Goal: Task Accomplishment & Management: Complete application form

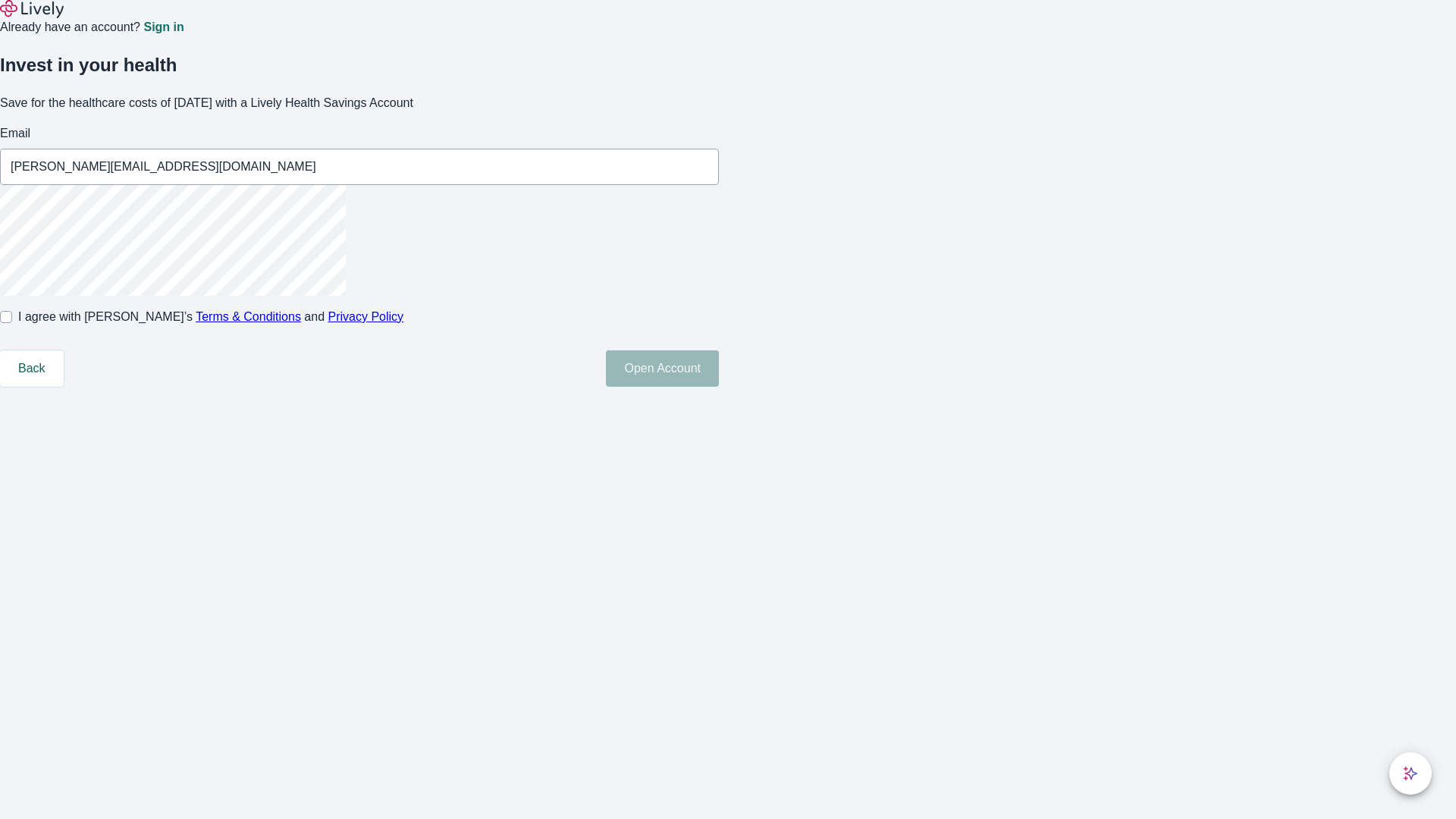
click at [12, 323] on input "I agree with Lively’s Terms & Conditions and Privacy Policy" at bounding box center [6, 317] width 12 height 12
checkbox input "true"
click at [719, 386] on button "Open Account" at bounding box center [662, 368] width 113 height 36
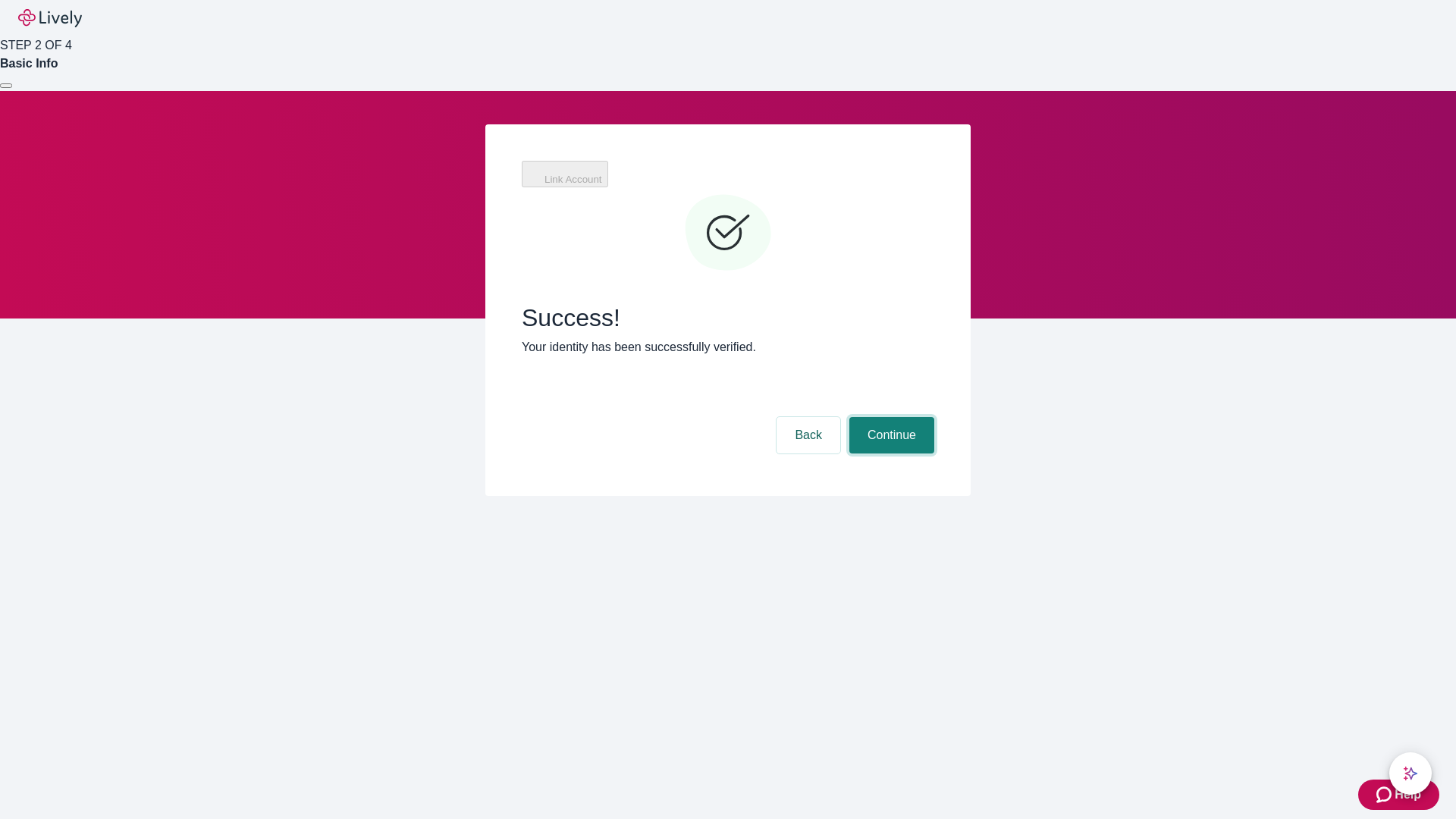
click at [890, 417] on button "Continue" at bounding box center [891, 435] width 85 height 36
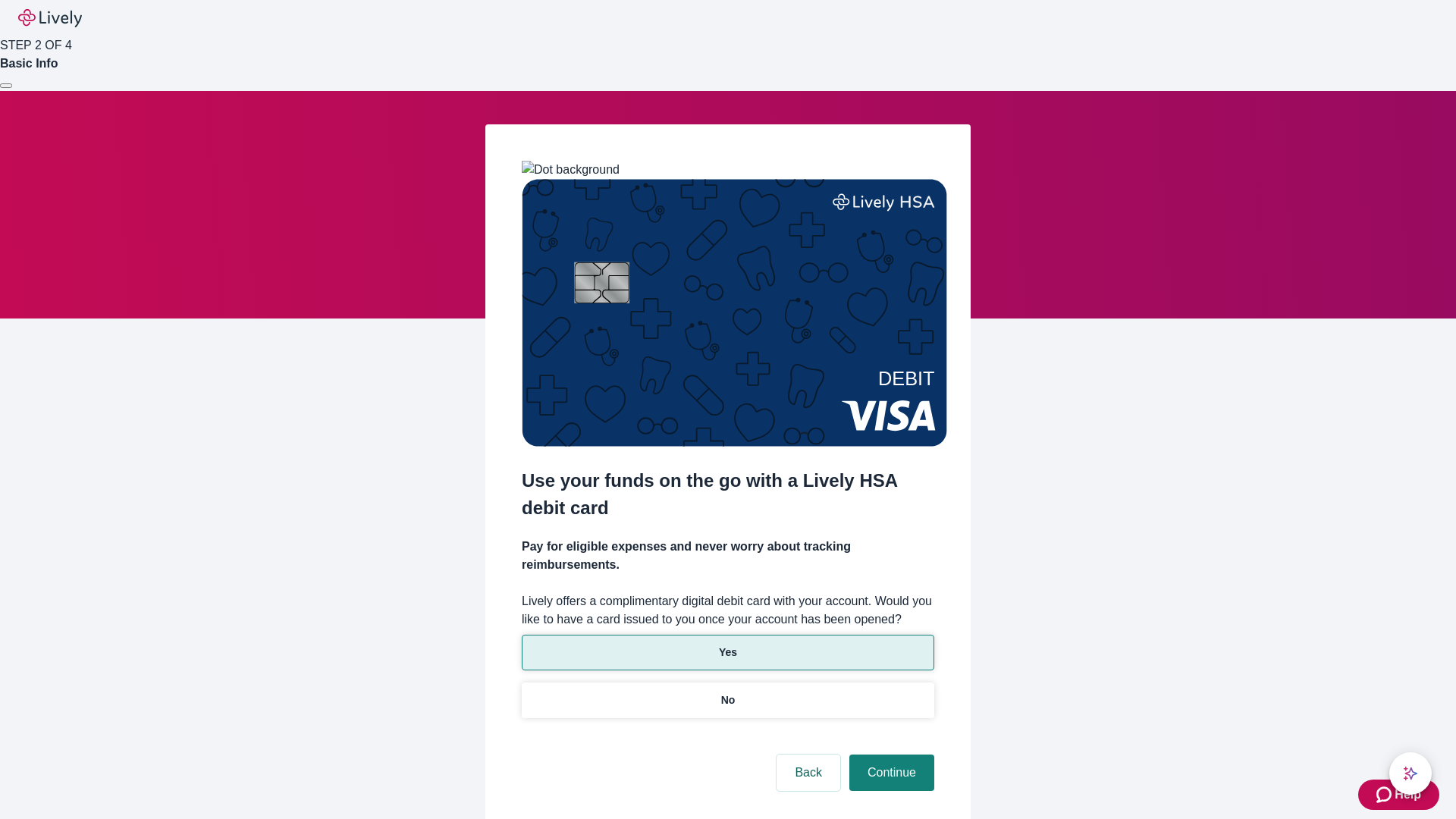
click at [728, 644] on p "Yes" at bounding box center [728, 652] width 18 height 16
click at [890, 754] on button "Continue" at bounding box center [891, 772] width 85 height 36
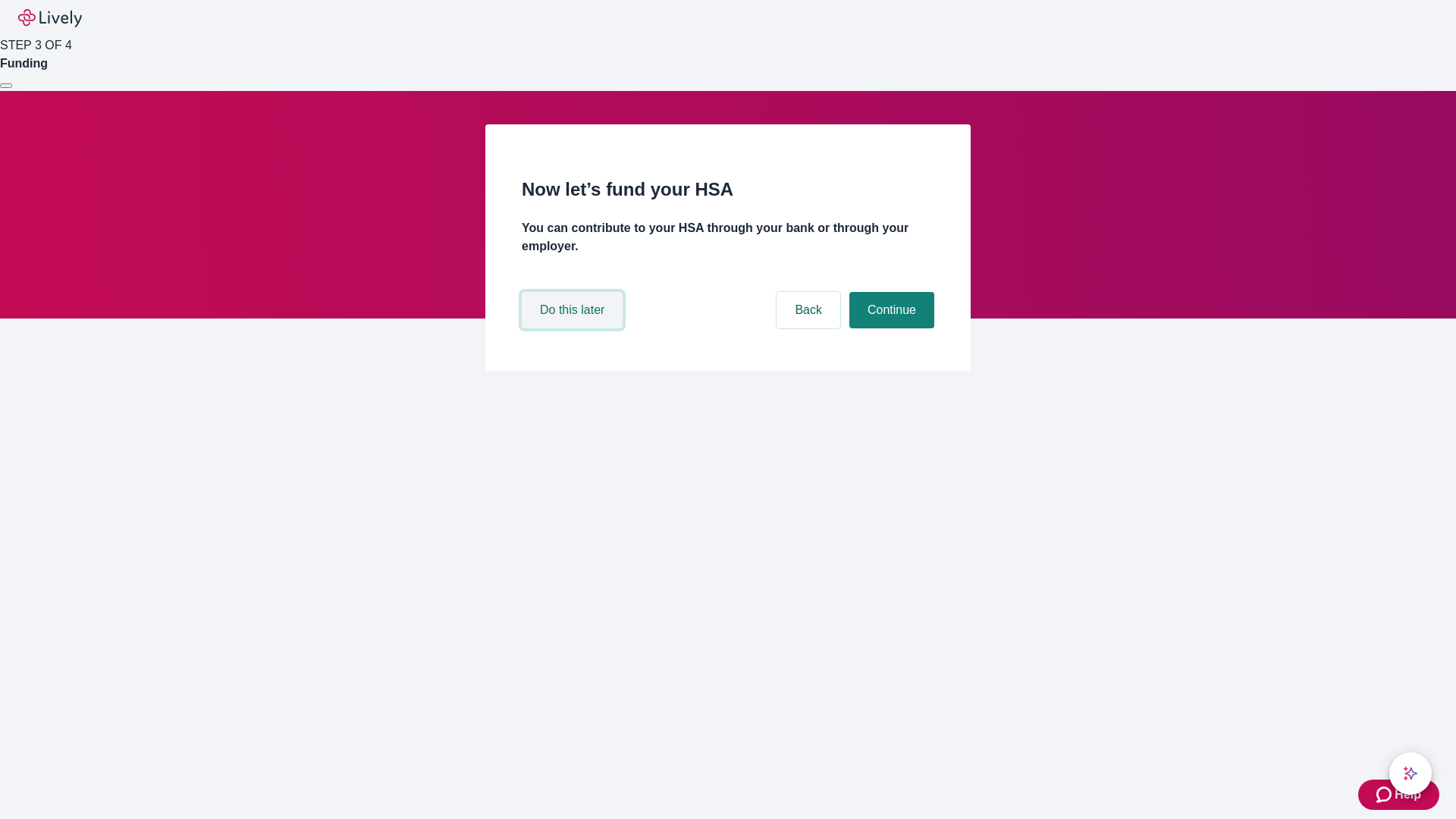
click at [574, 328] on button "Do this later" at bounding box center [572, 310] width 101 height 36
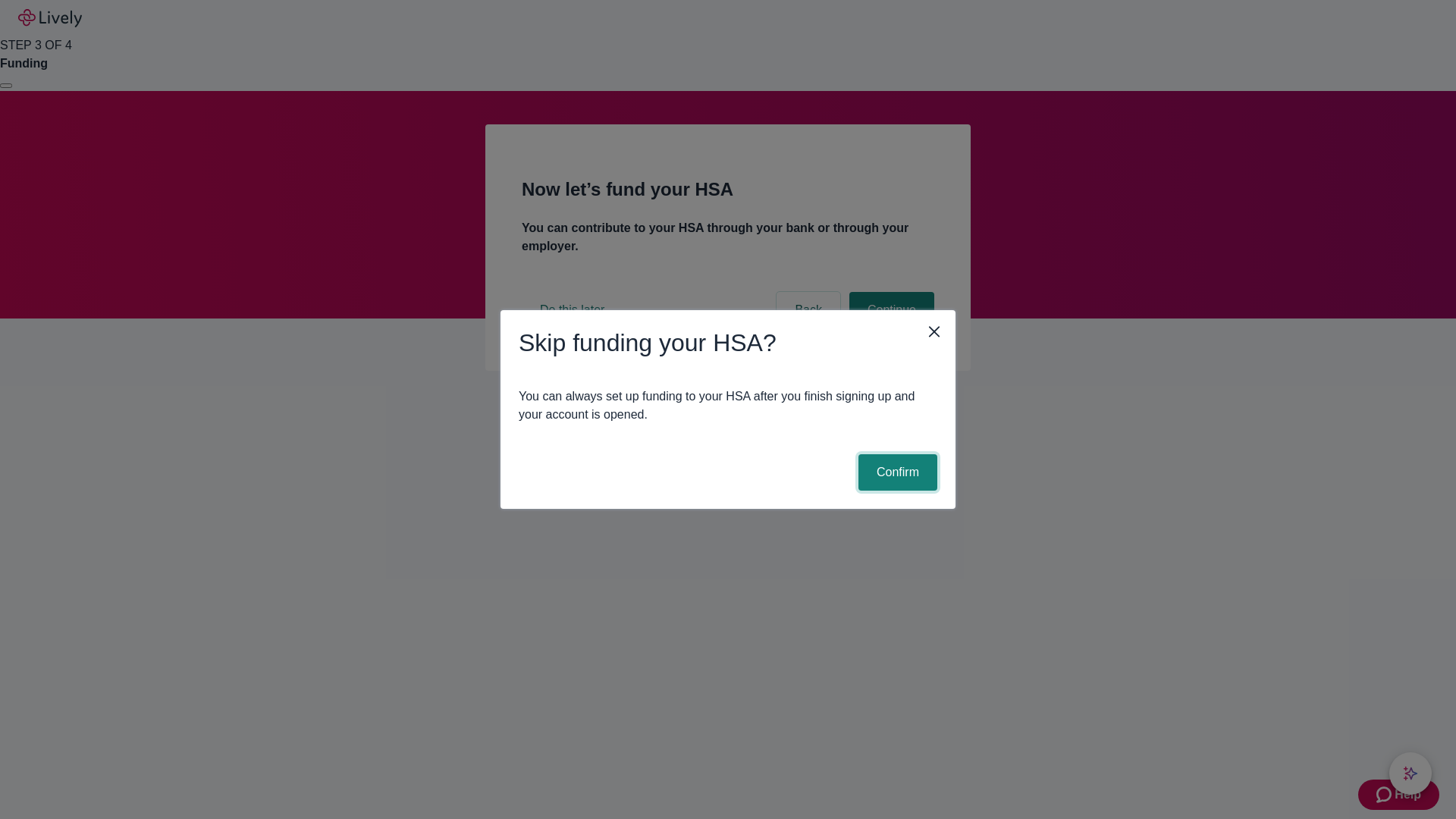
click at [896, 472] on button "Confirm" at bounding box center [898, 472] width 79 height 36
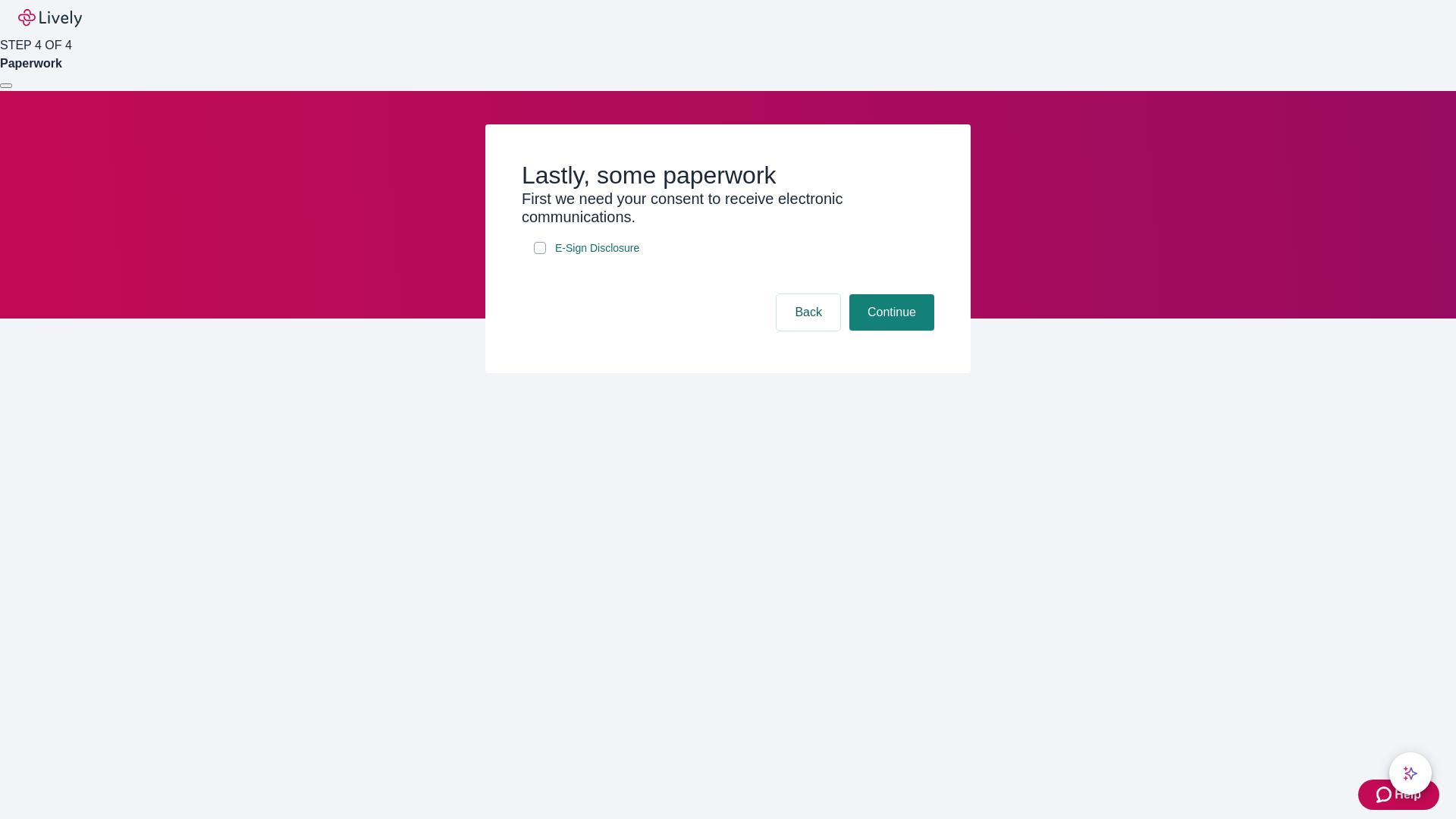
click at [540, 254] on input "E-Sign Disclosure" at bounding box center [540, 248] width 12 height 12
checkbox input "true"
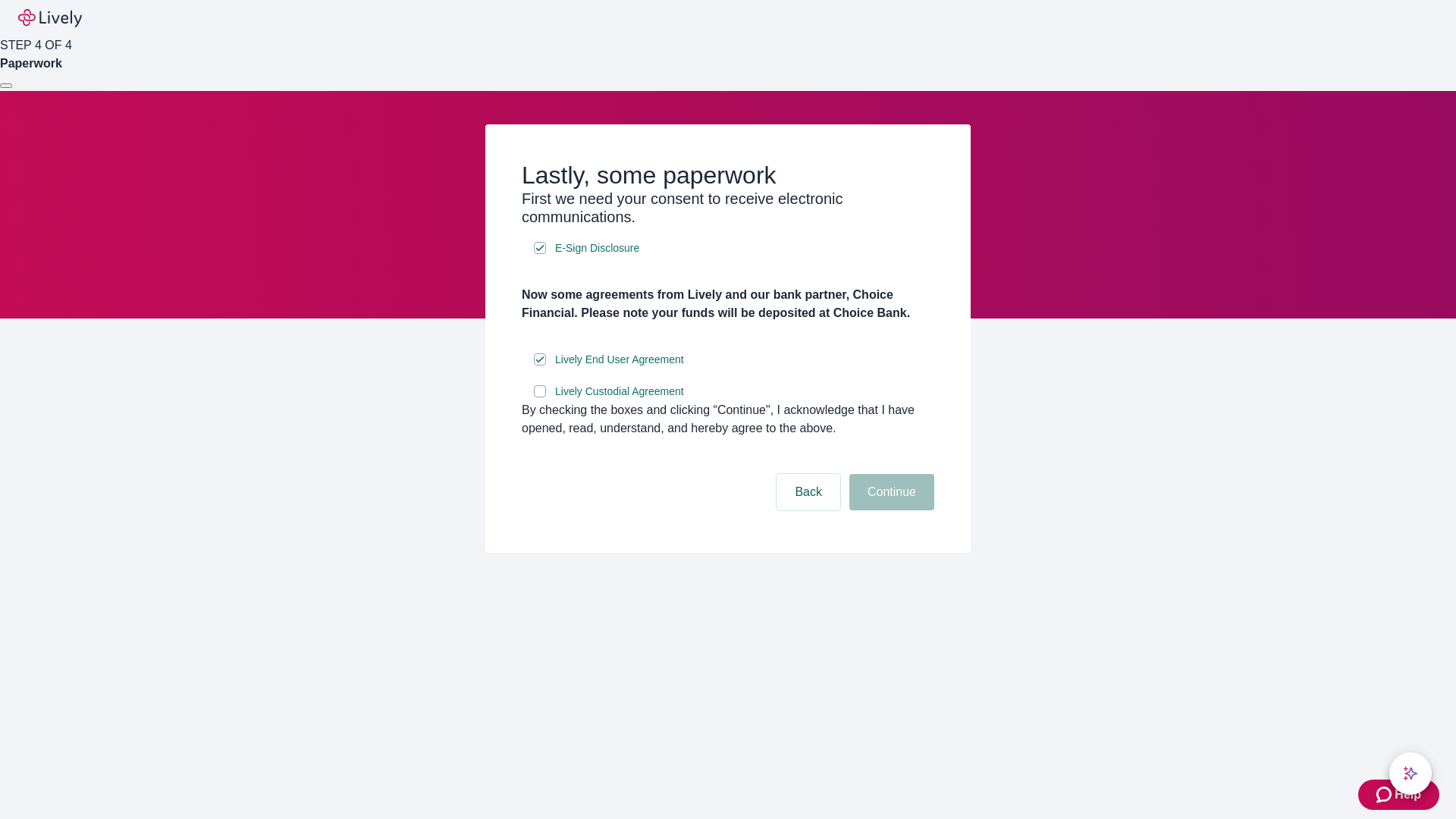
click at [540, 398] on input "Lively Custodial Agreement" at bounding box center [540, 392] width 12 height 12
checkbox input "true"
click at [890, 511] on button "Continue" at bounding box center [891, 492] width 85 height 36
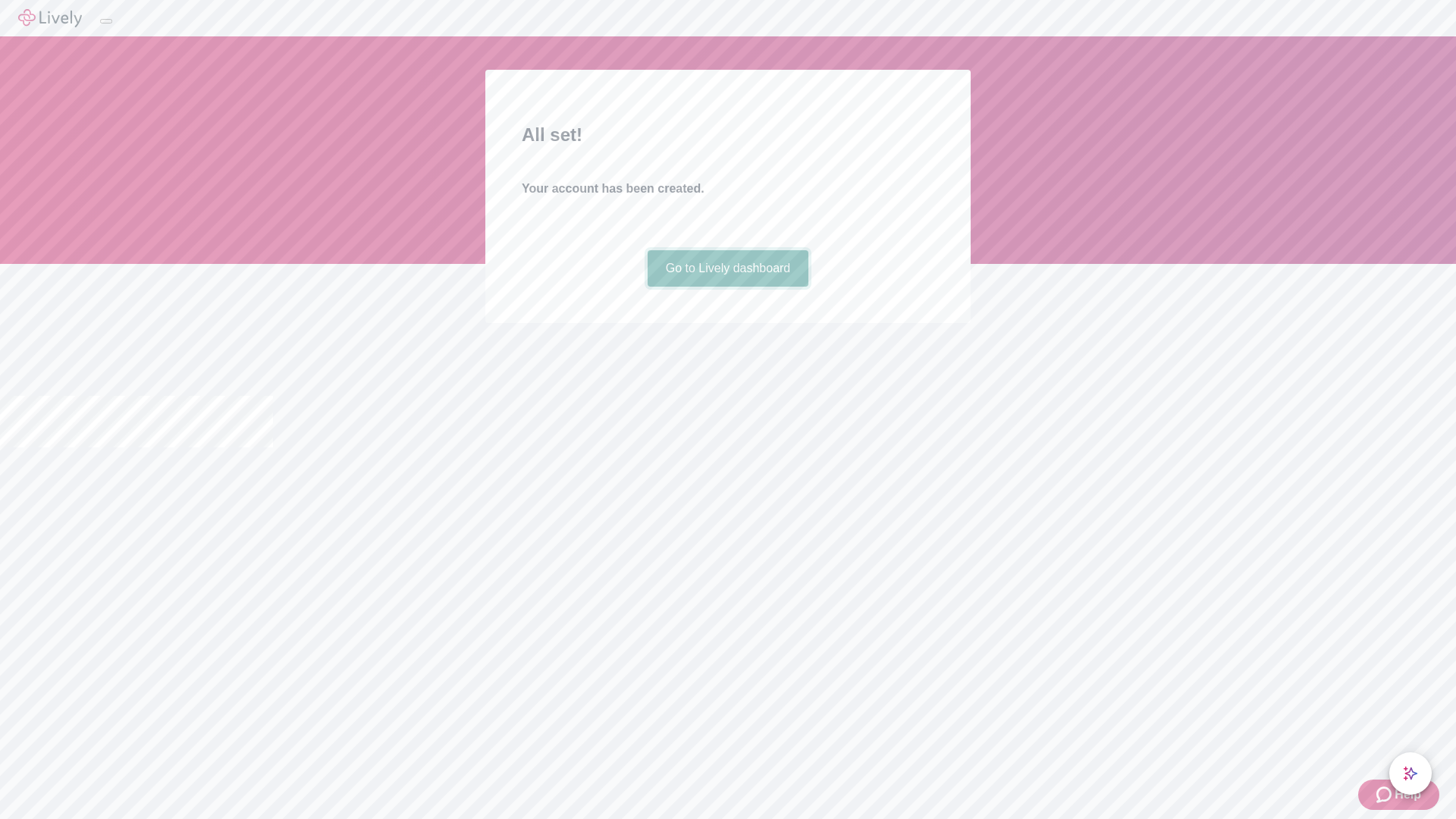
click at [728, 286] on link "Go to Lively dashboard" at bounding box center [728, 268] width 161 height 36
